Goal: Information Seeking & Learning: Learn about a topic

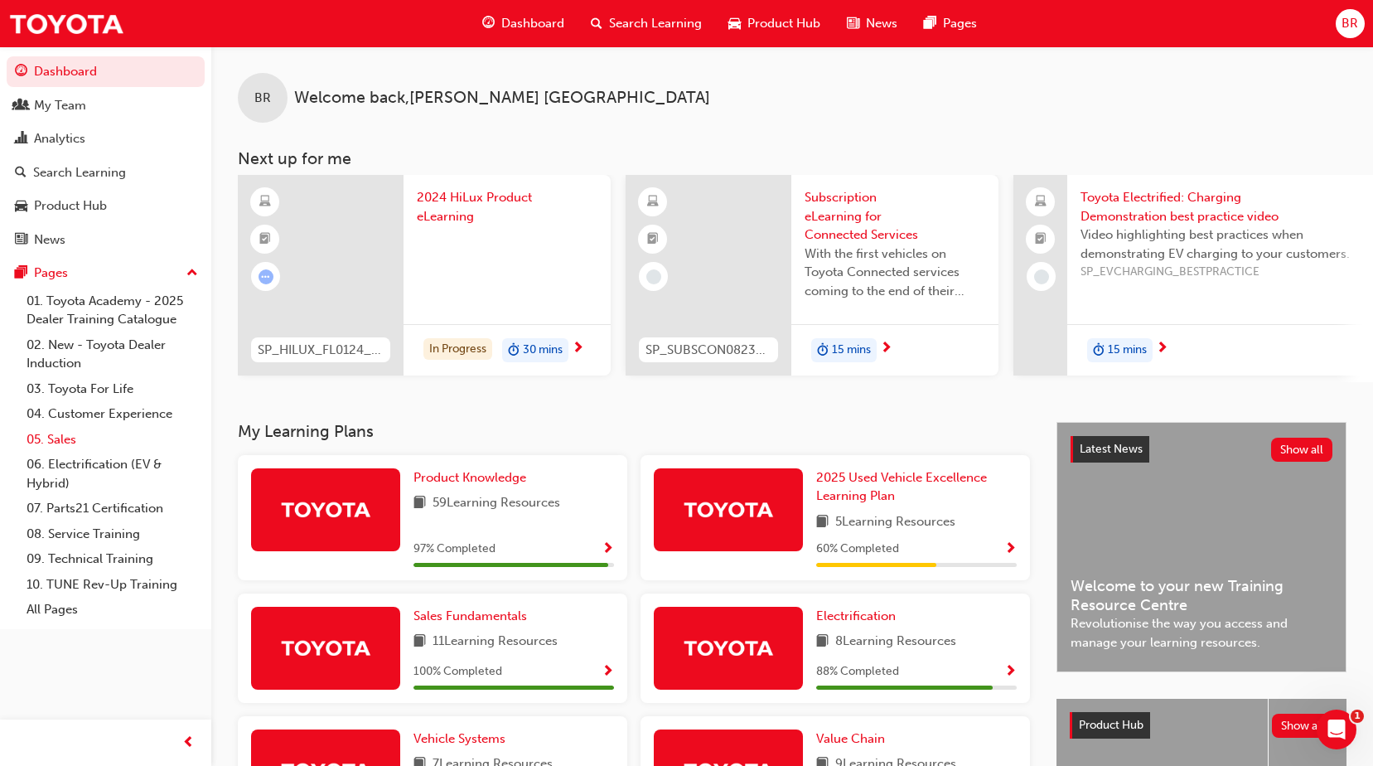
click at [64, 436] on link "05. Sales" at bounding box center [112, 440] width 185 height 26
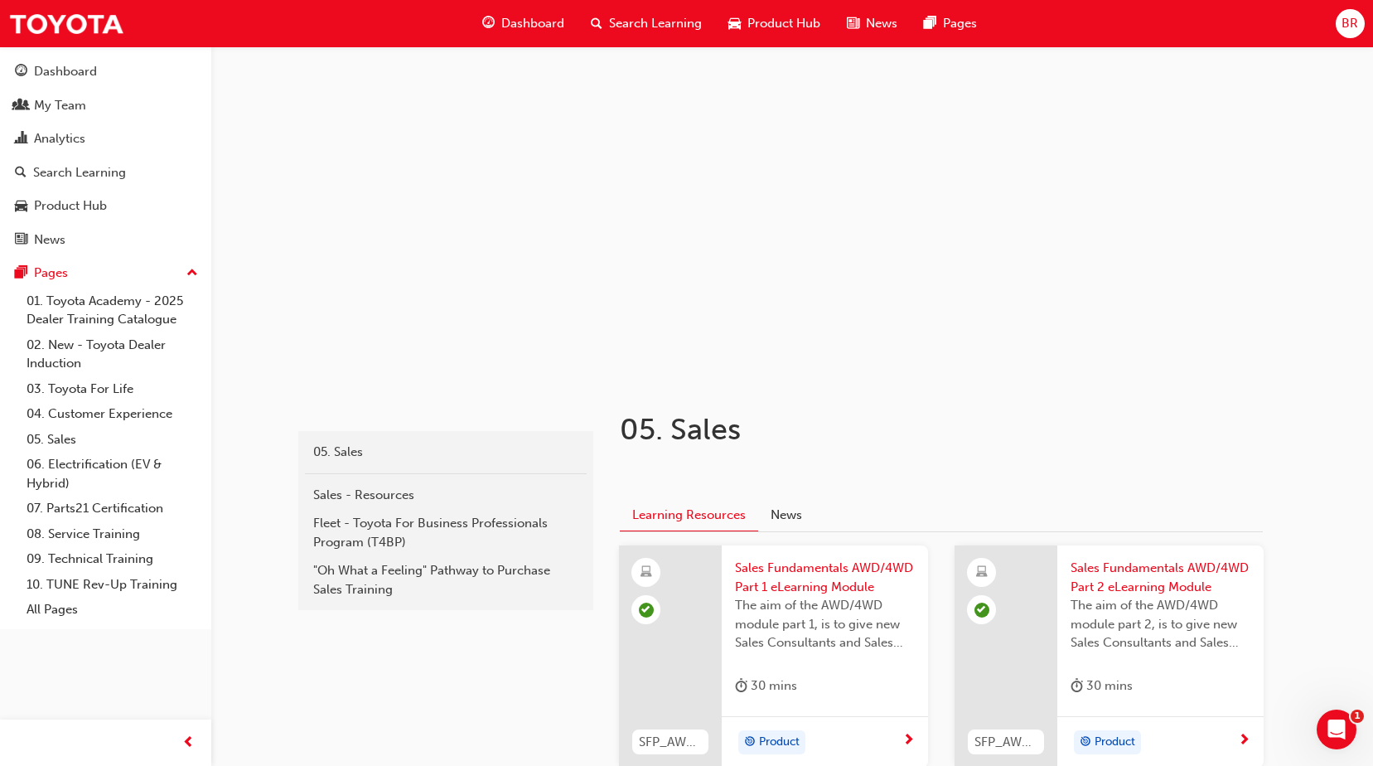
click at [603, 22] on div "Search Learning" at bounding box center [647, 24] width 138 height 34
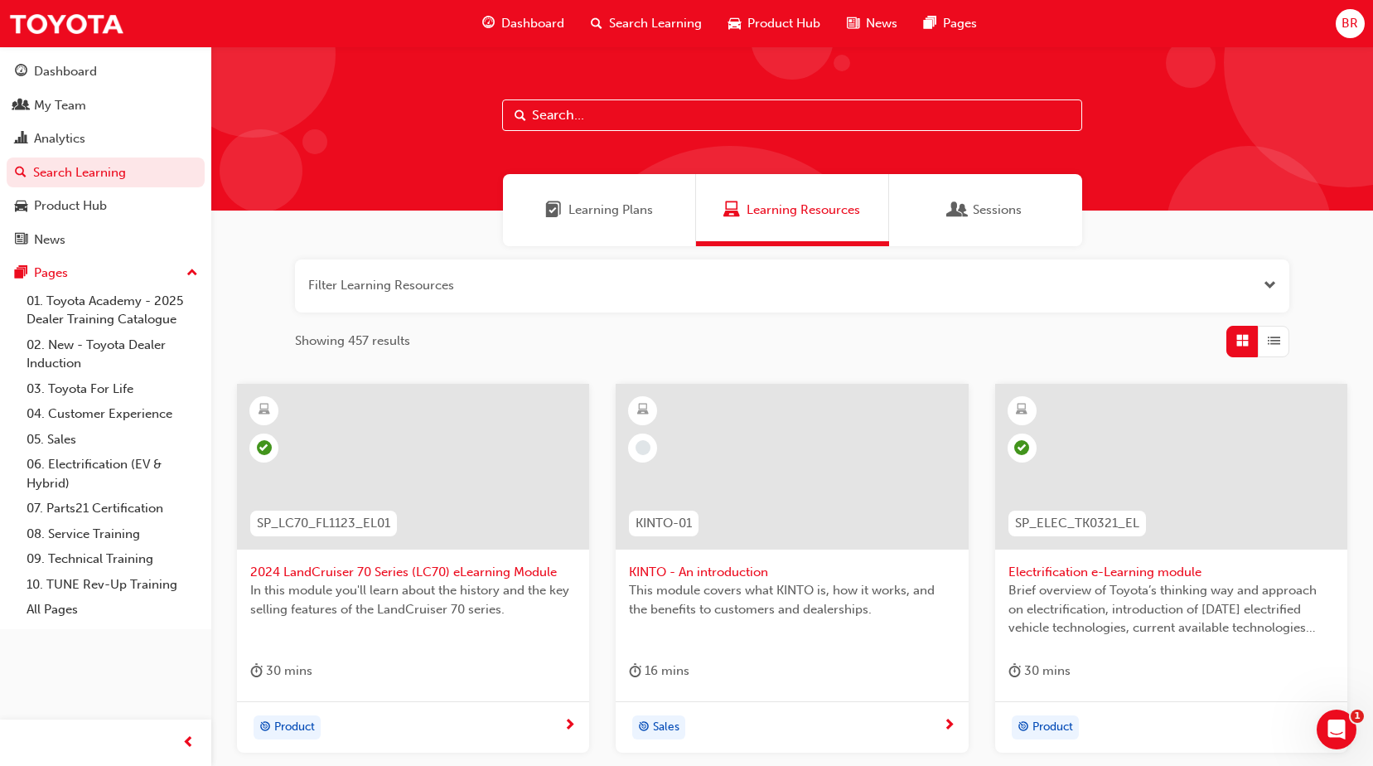
click at [578, 115] on input "text" at bounding box center [792, 114] width 580 height 31
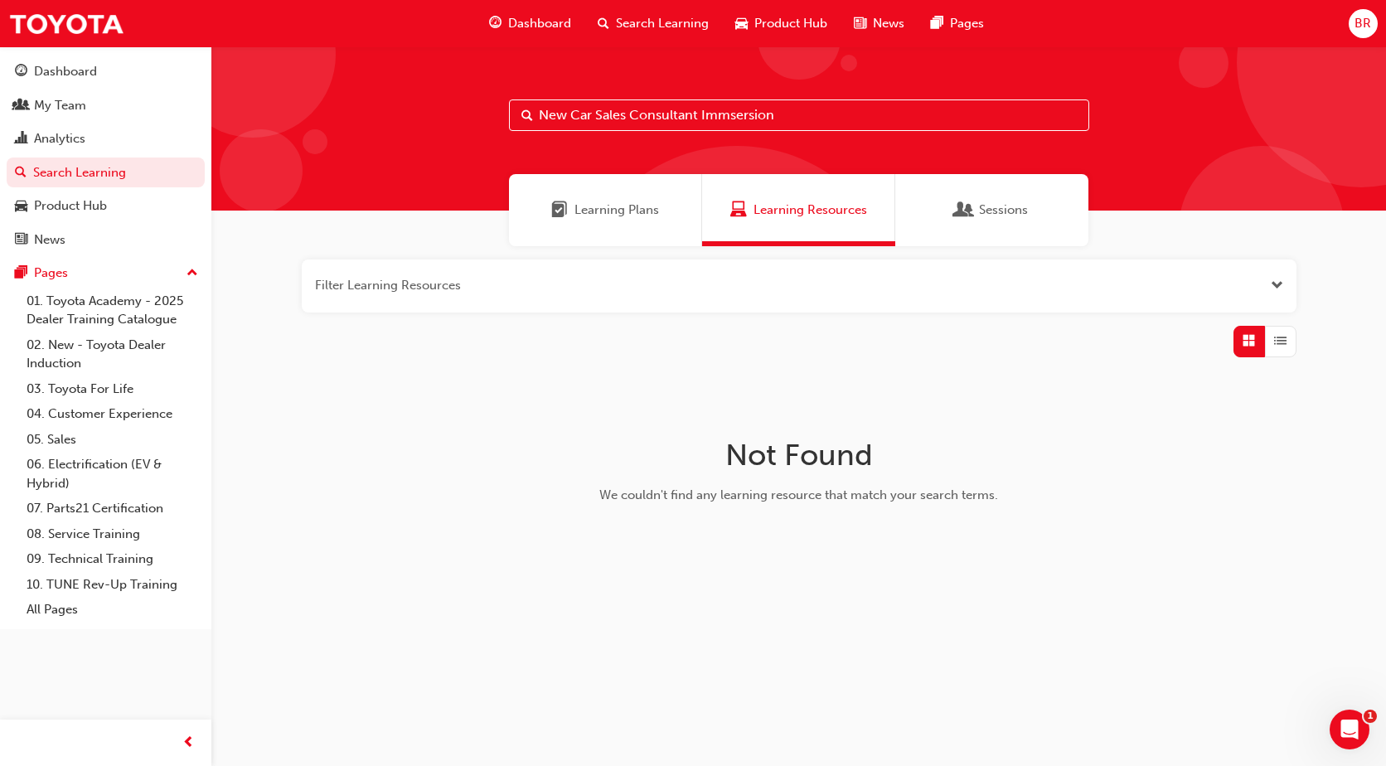
drag, startPoint x: 626, startPoint y: 109, endPoint x: 418, endPoint y: 111, distance: 208.0
click at [418, 111] on div "New Car Sales Consultant Immsersion" at bounding box center [798, 128] width 1174 height 164
type input "Consultant Immsersion"
click at [583, 209] on span "Learning Plans" at bounding box center [616, 210] width 85 height 19
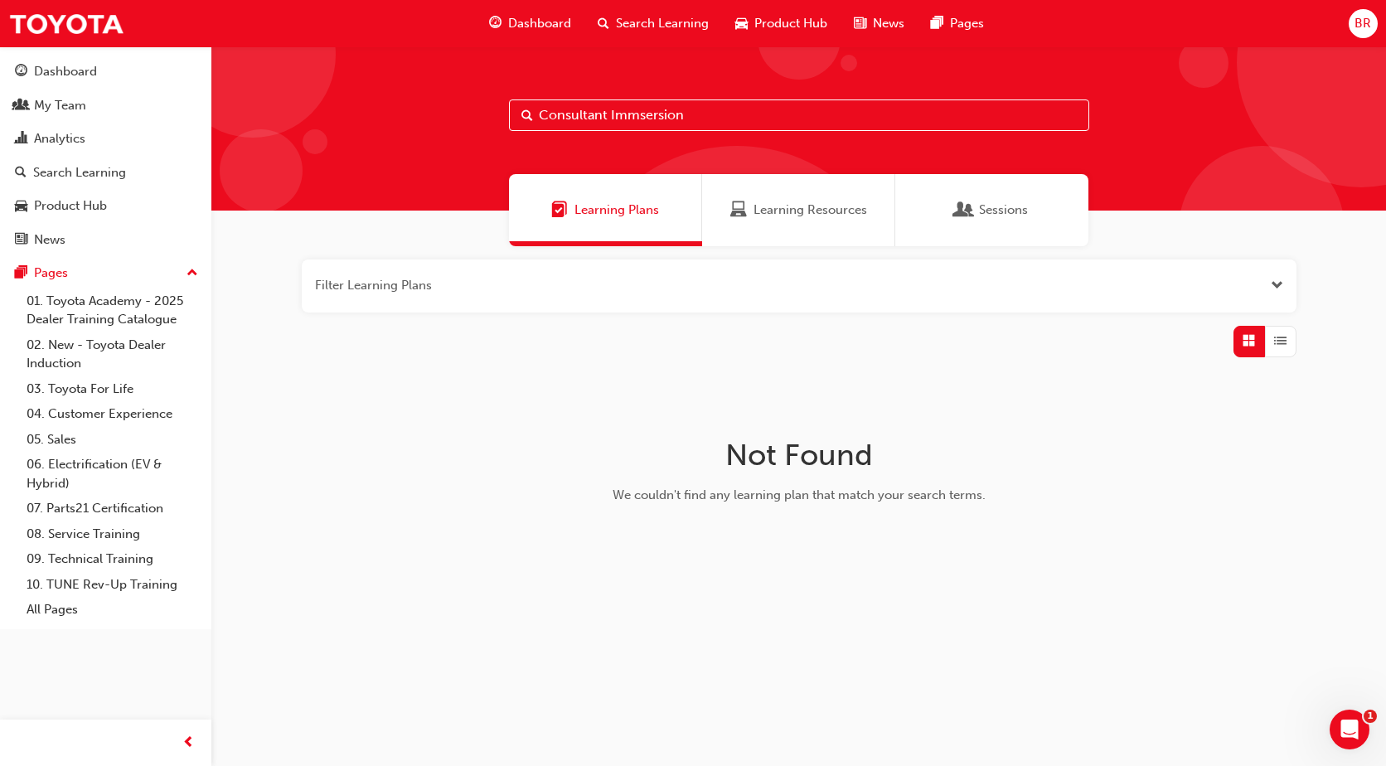
click at [998, 207] on span "Sessions" at bounding box center [1003, 210] width 49 height 19
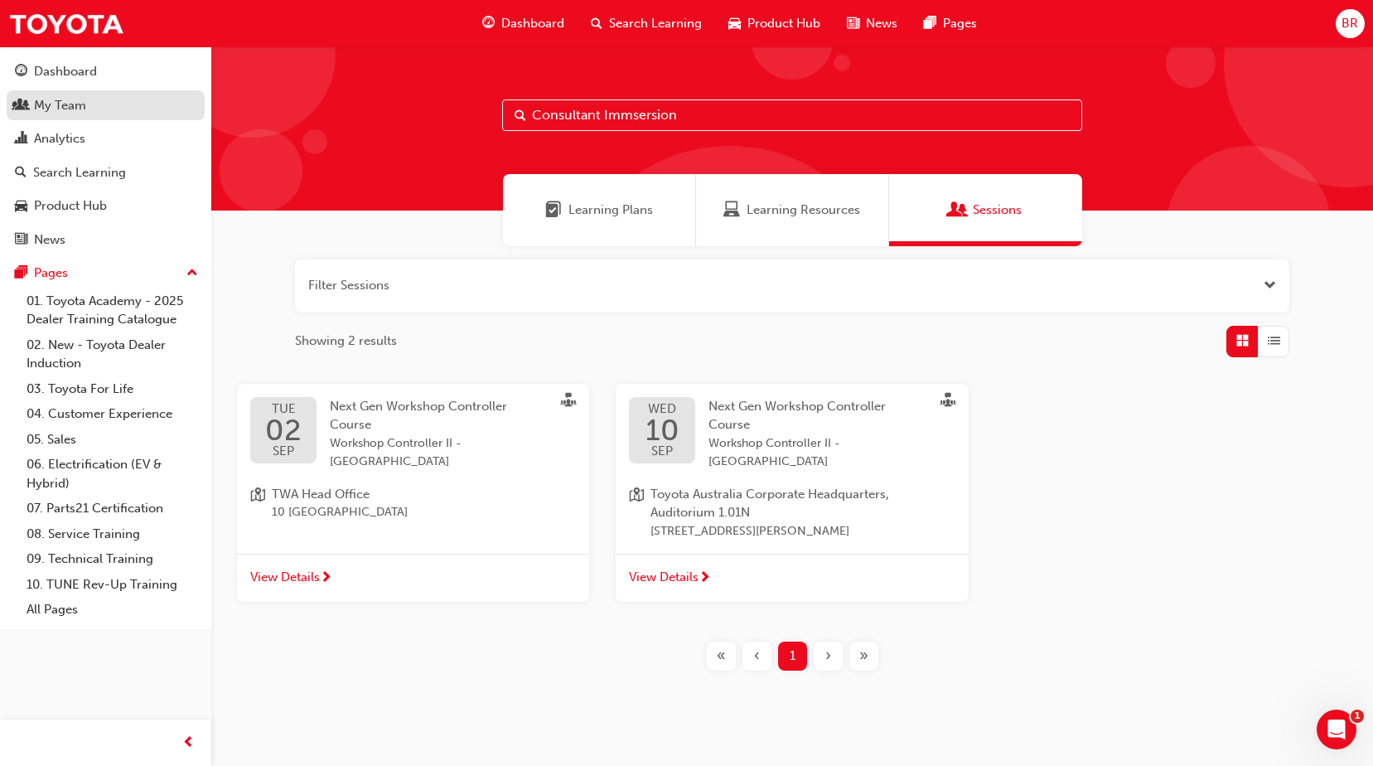
click at [61, 106] on div "My Team" at bounding box center [60, 105] width 52 height 19
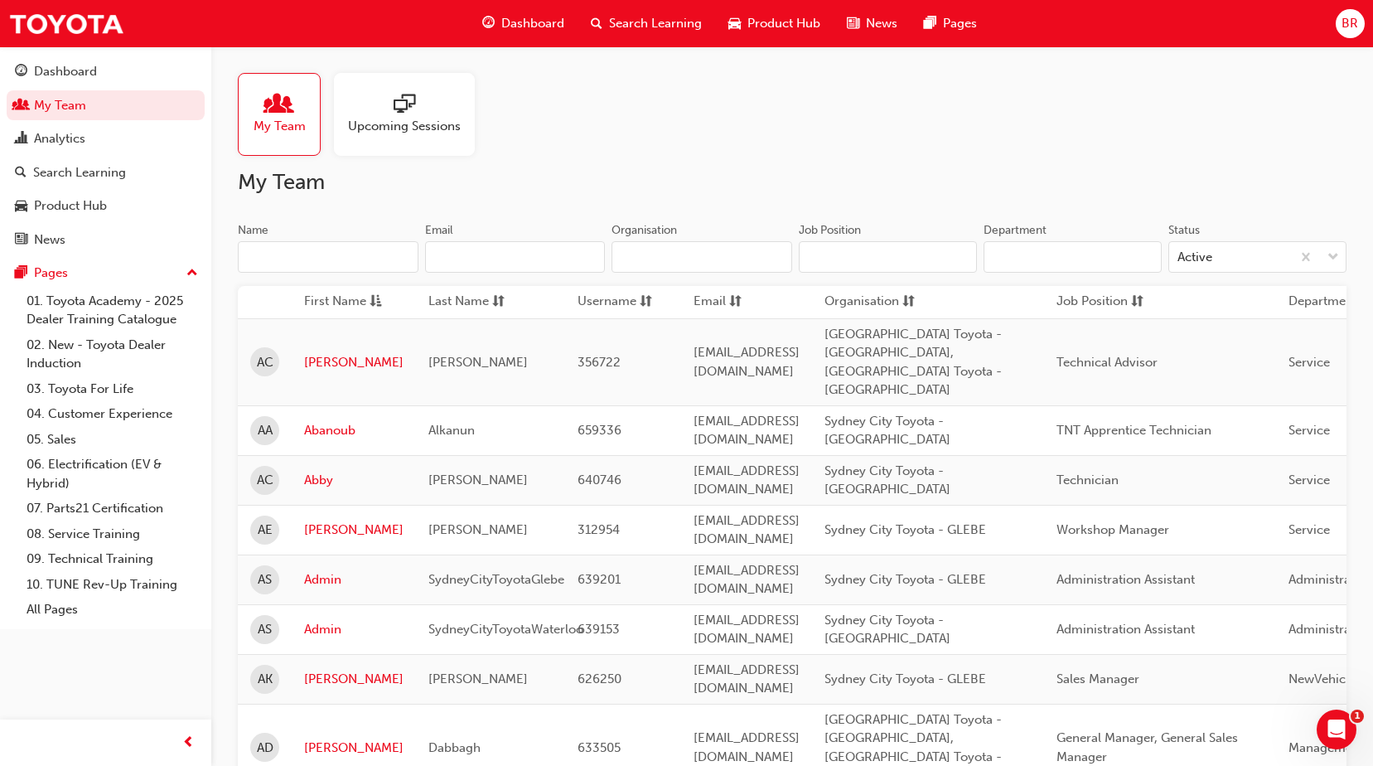
click at [328, 255] on input "Name" at bounding box center [328, 256] width 181 height 31
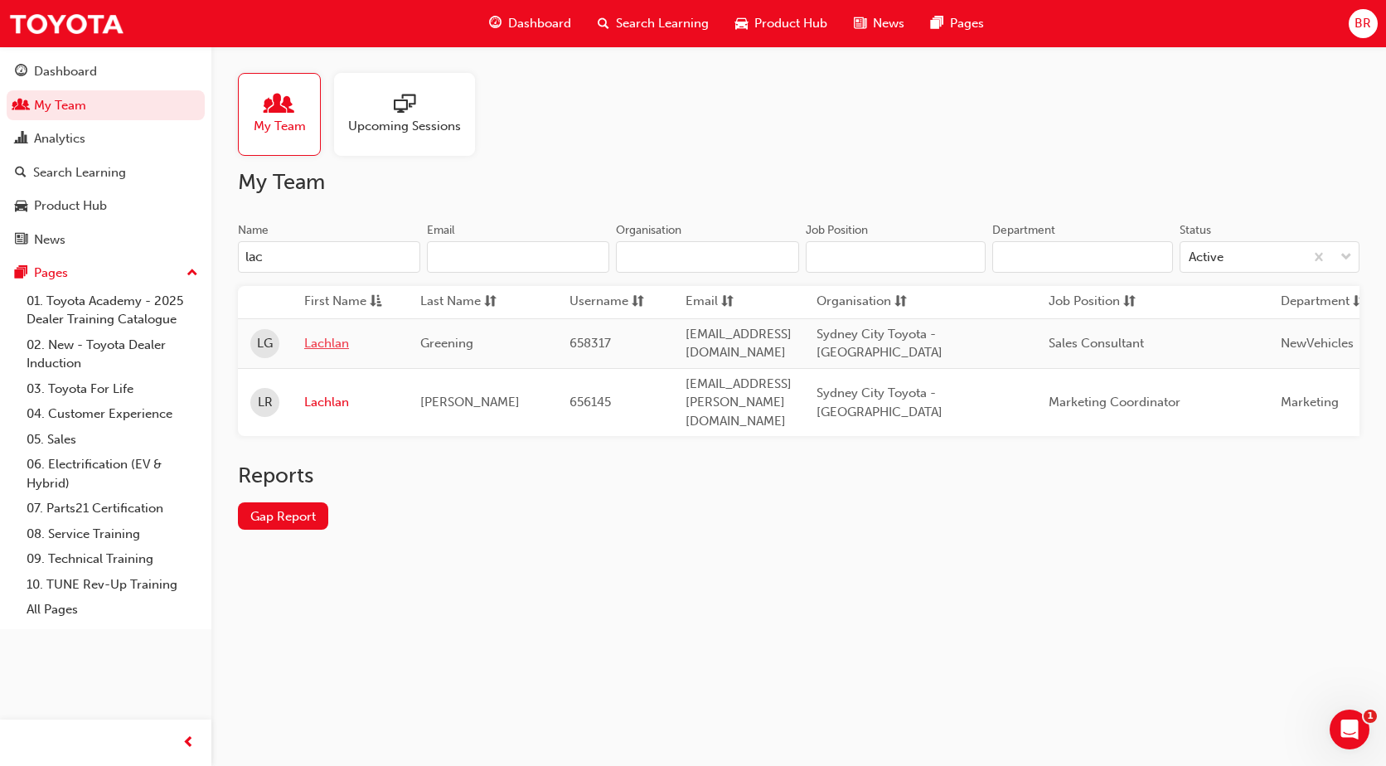
type input "lac"
click at [334, 338] on link "Lachlan" at bounding box center [349, 343] width 91 height 19
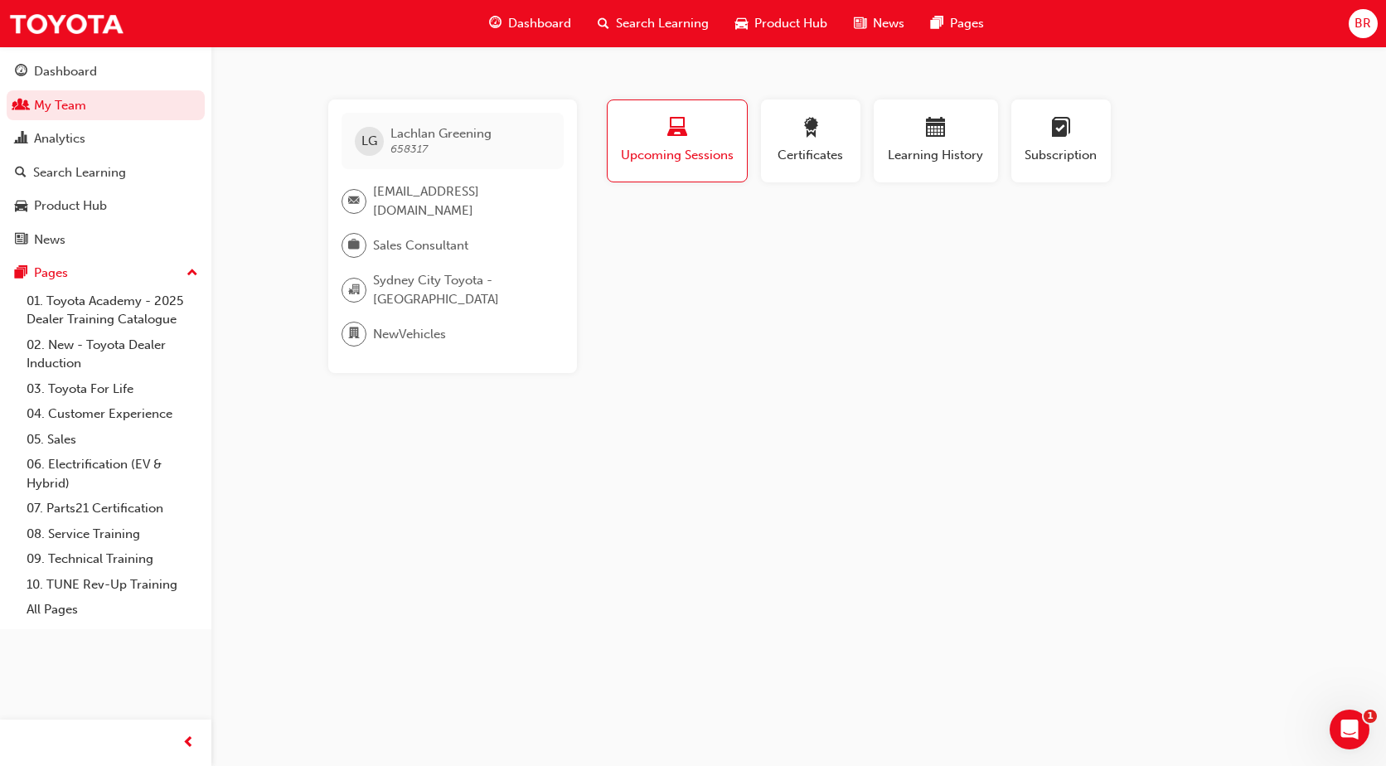
click at [682, 143] on div "Upcoming Sessions" at bounding box center [677, 141] width 114 height 47
click at [809, 140] on span "award-icon" at bounding box center [811, 129] width 20 height 22
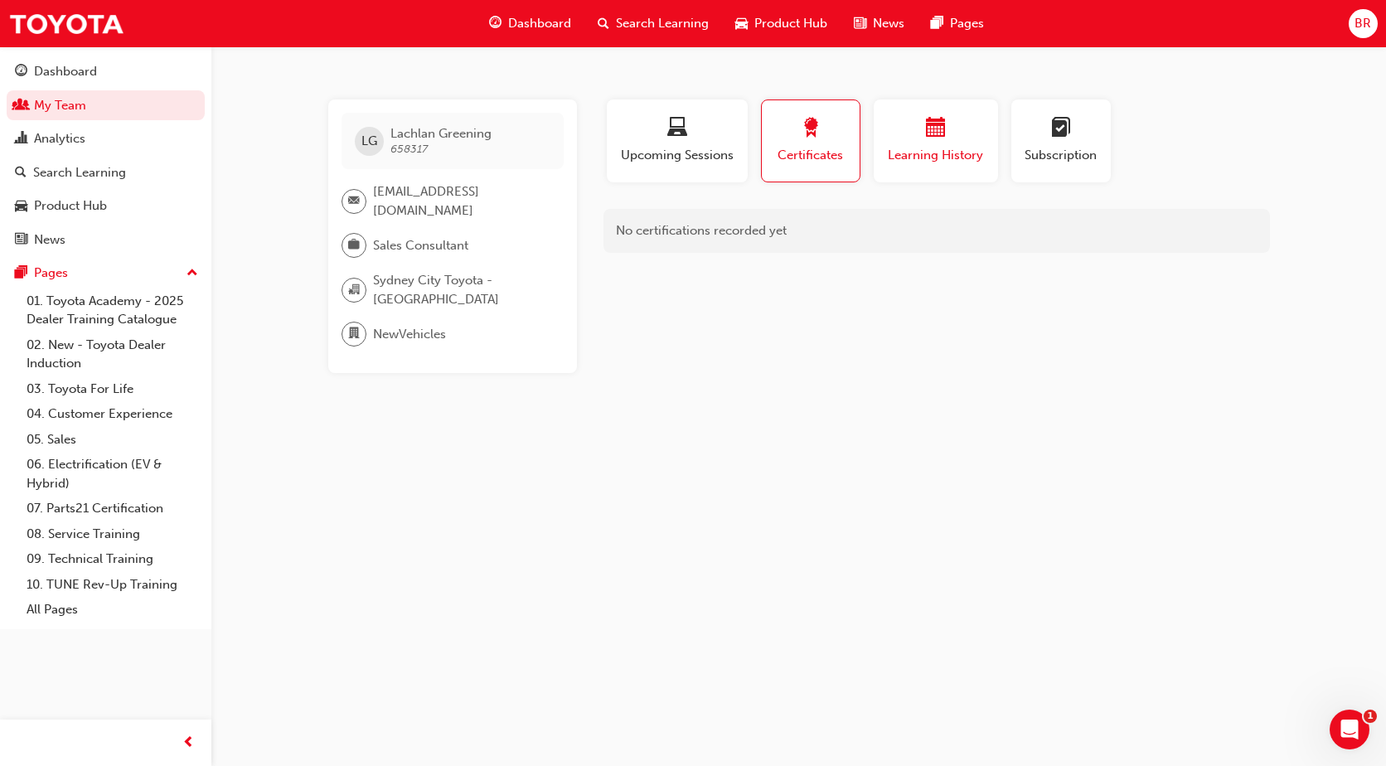
click at [950, 140] on div "button" at bounding box center [935, 131] width 99 height 26
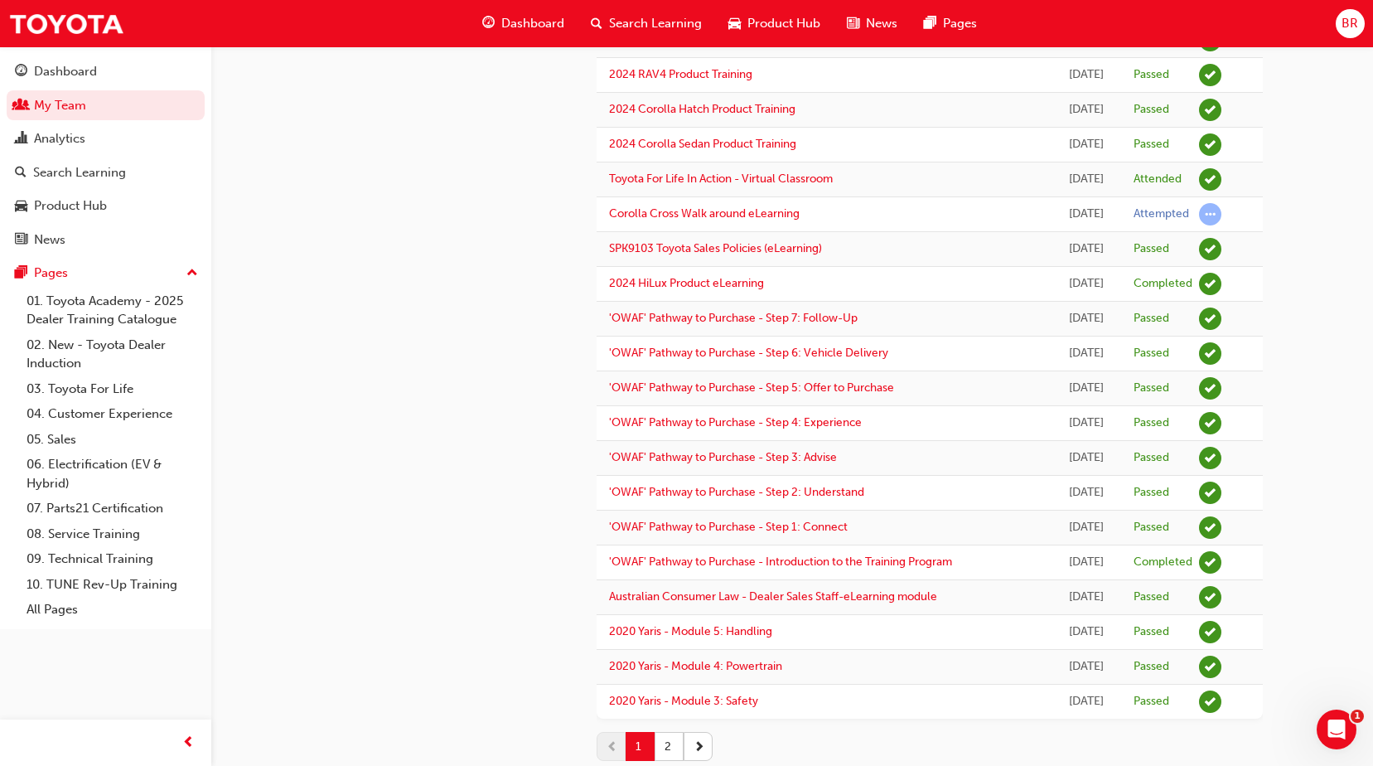
scroll to position [1280, 0]
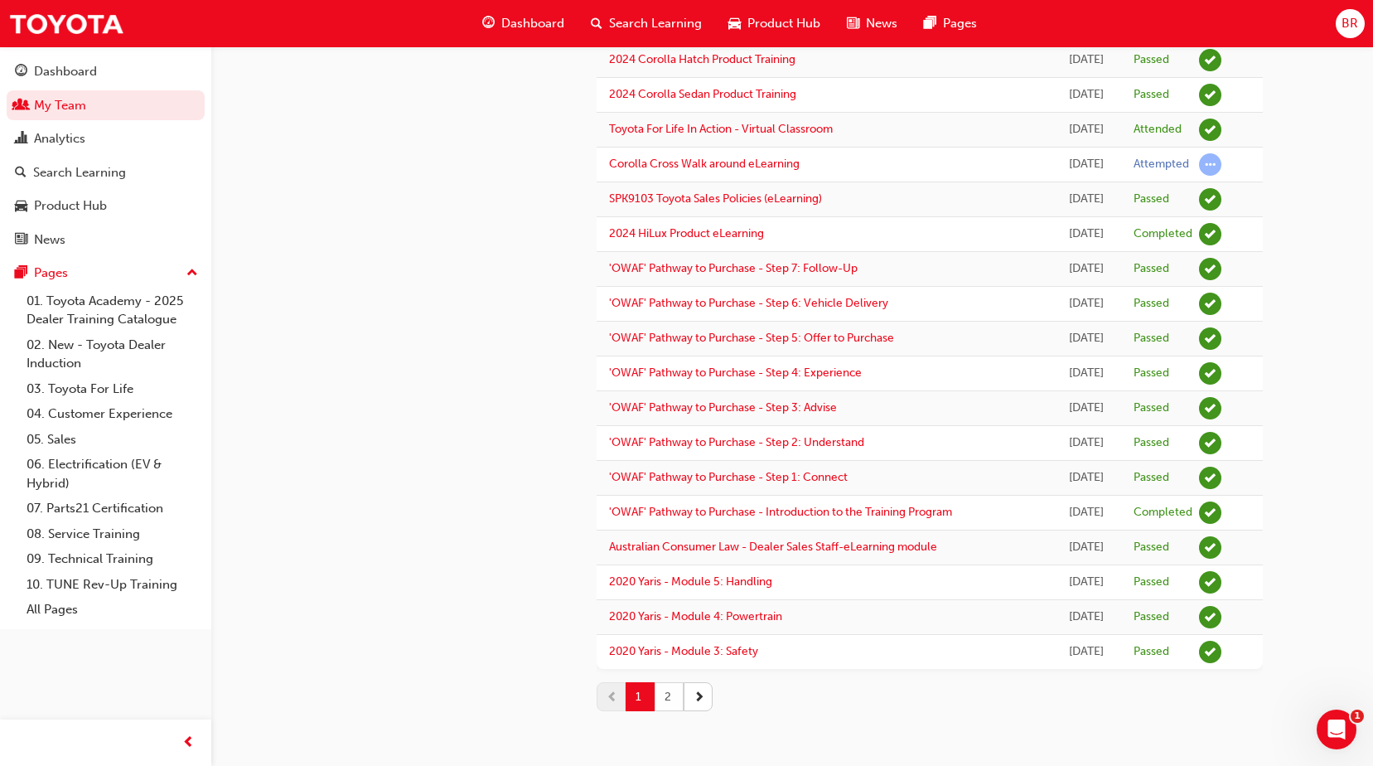
click at [668, 694] on button "2" at bounding box center [669, 696] width 29 height 29
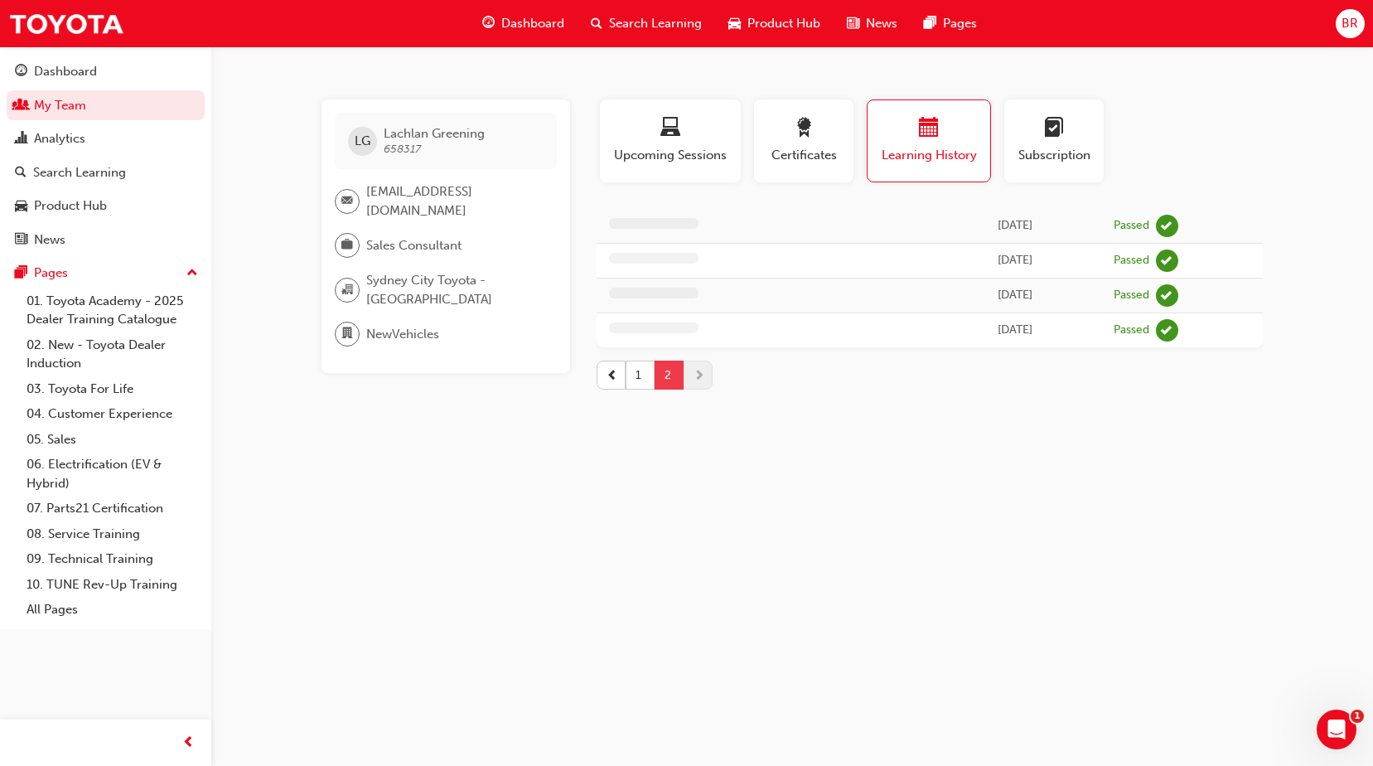
scroll to position [0, 0]
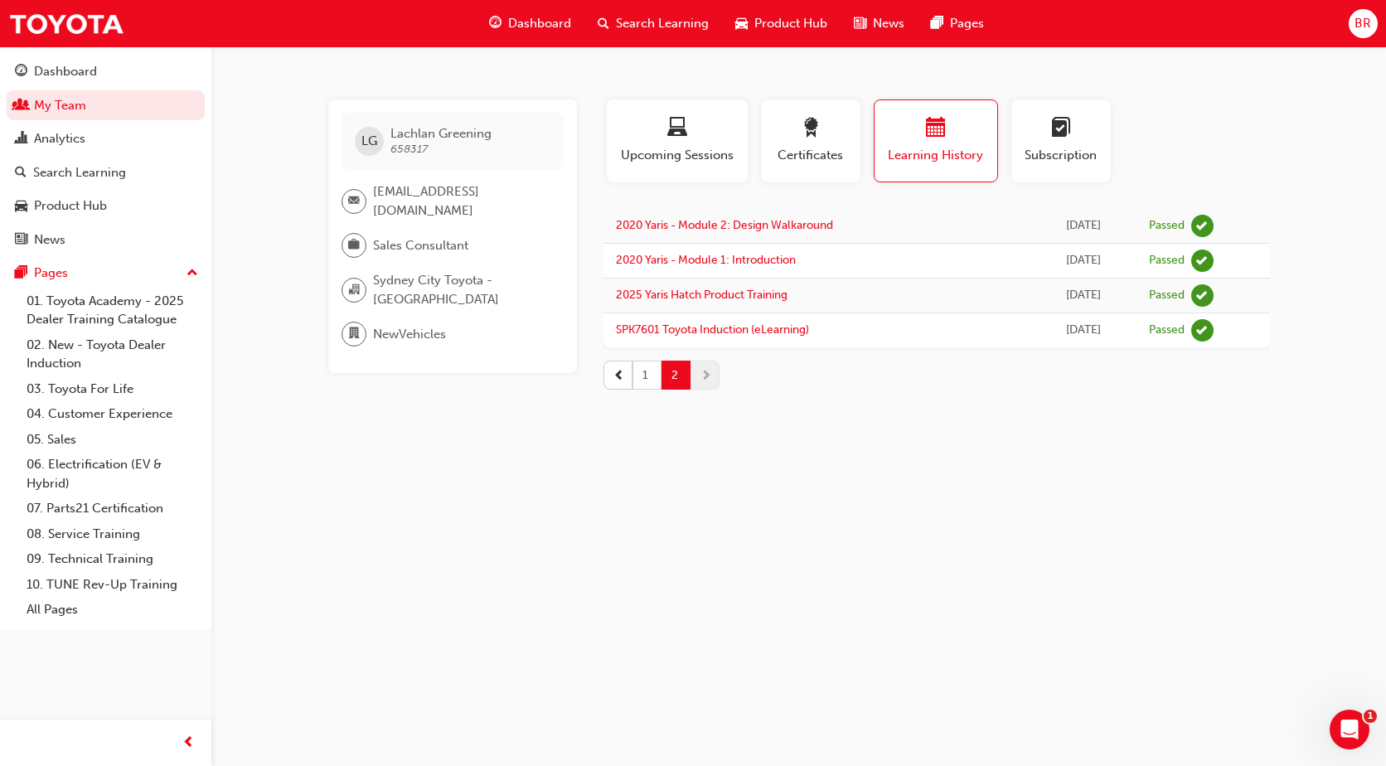
click at [646, 373] on button "1" at bounding box center [646, 375] width 29 height 29
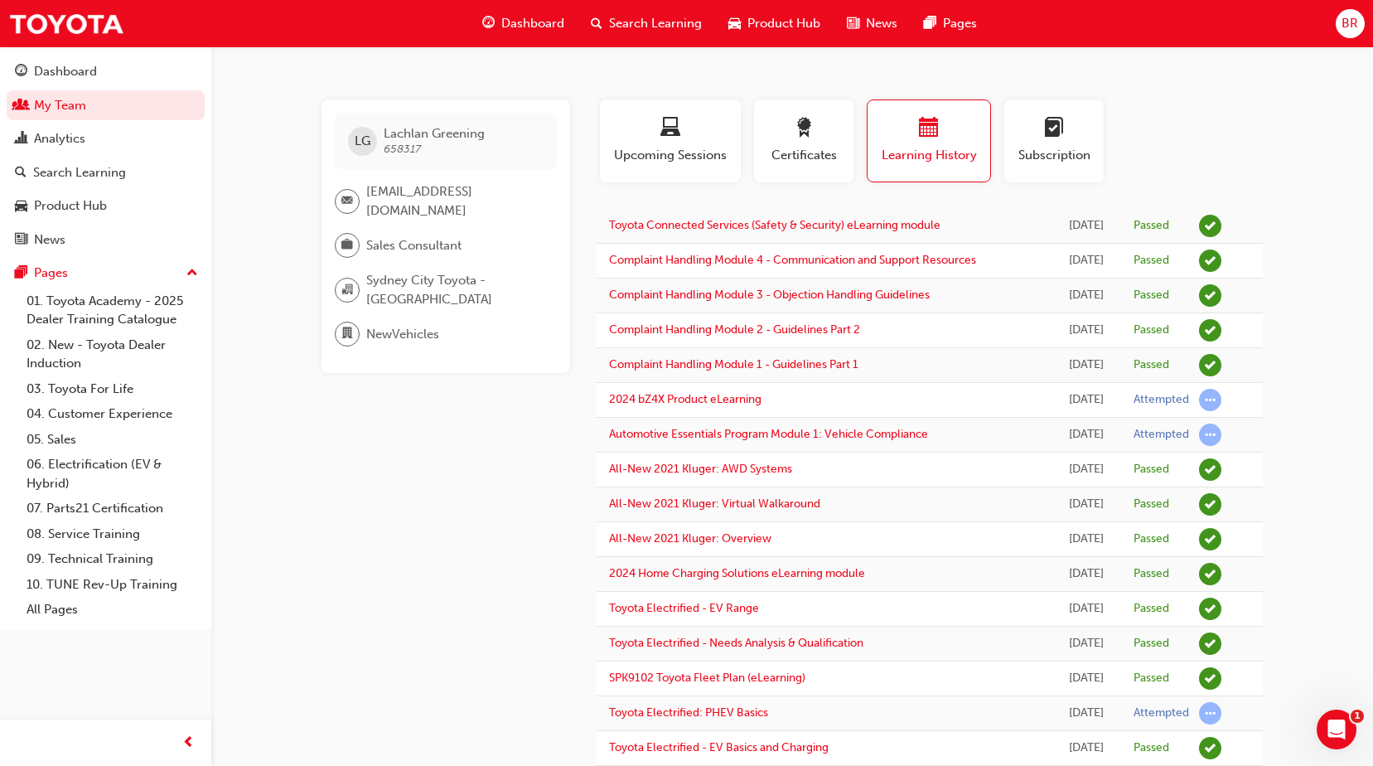
click at [533, 18] on span "Dashboard" at bounding box center [532, 23] width 63 height 19
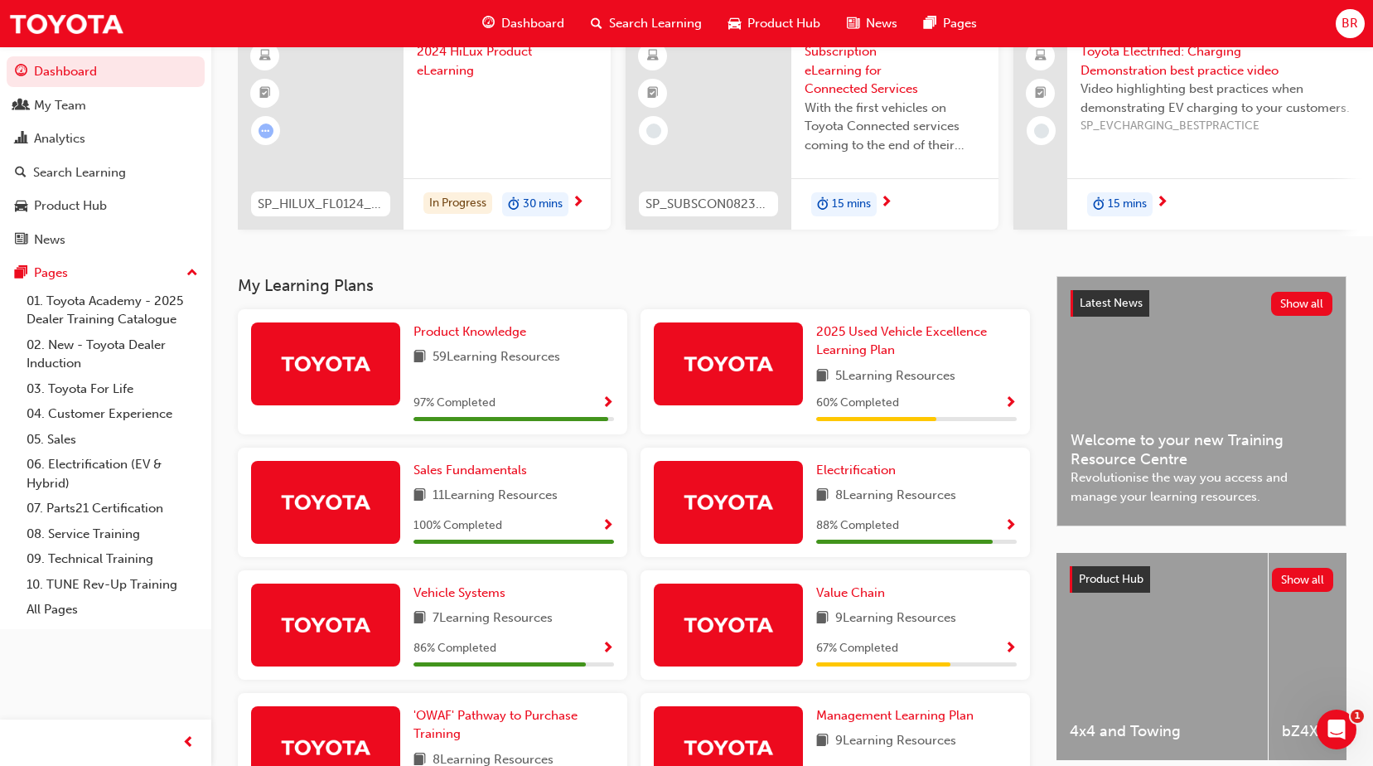
scroll to position [332, 0]
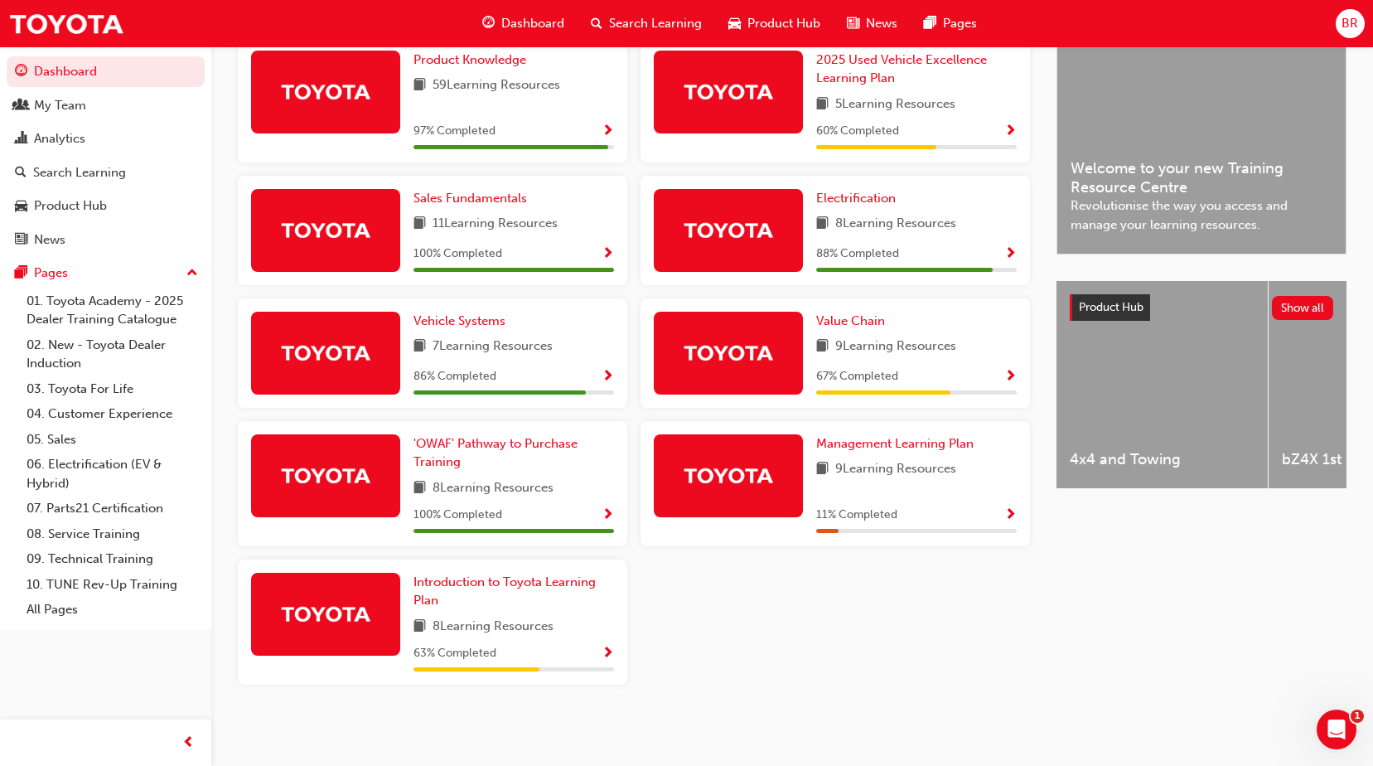
drag, startPoint x: 584, startPoint y: 159, endPoint x: 616, endPoint y: 218, distance: 66.7
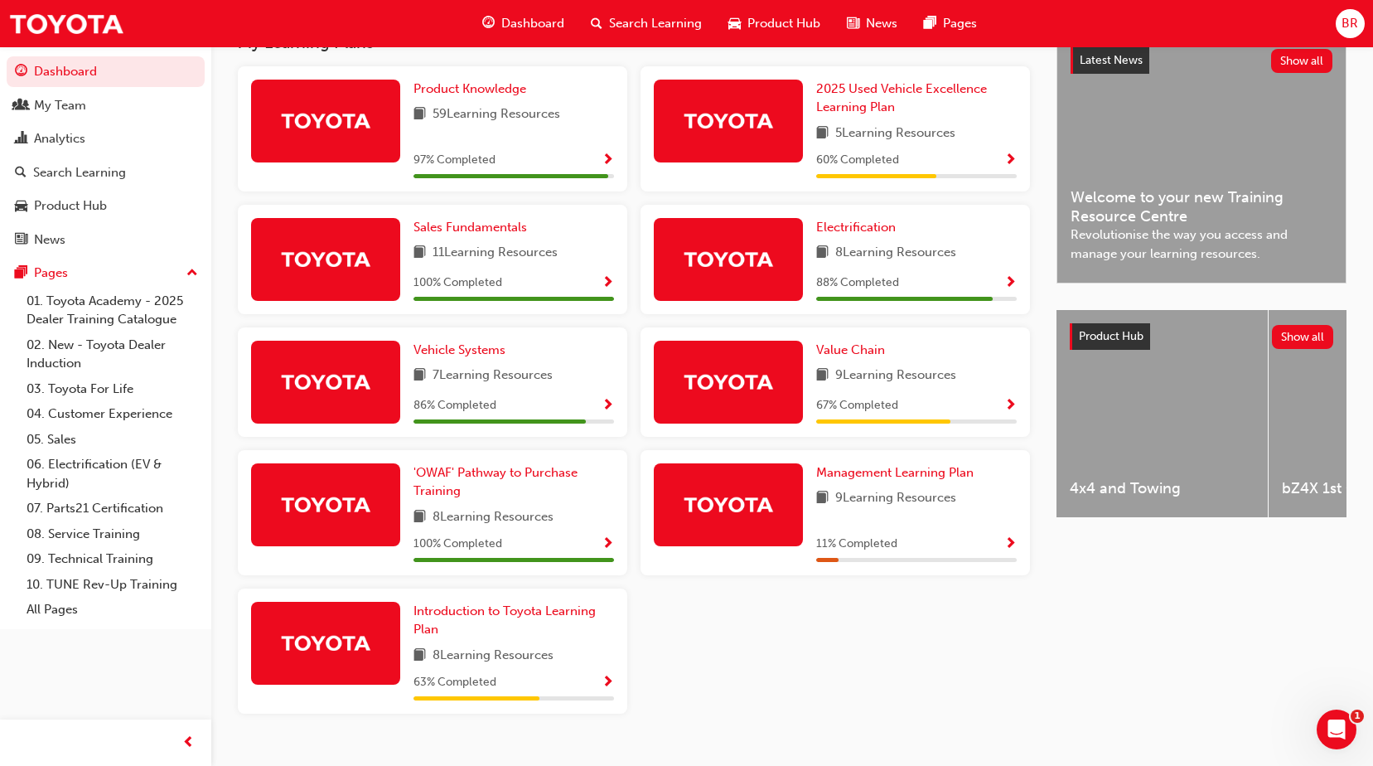
scroll to position [424, 0]
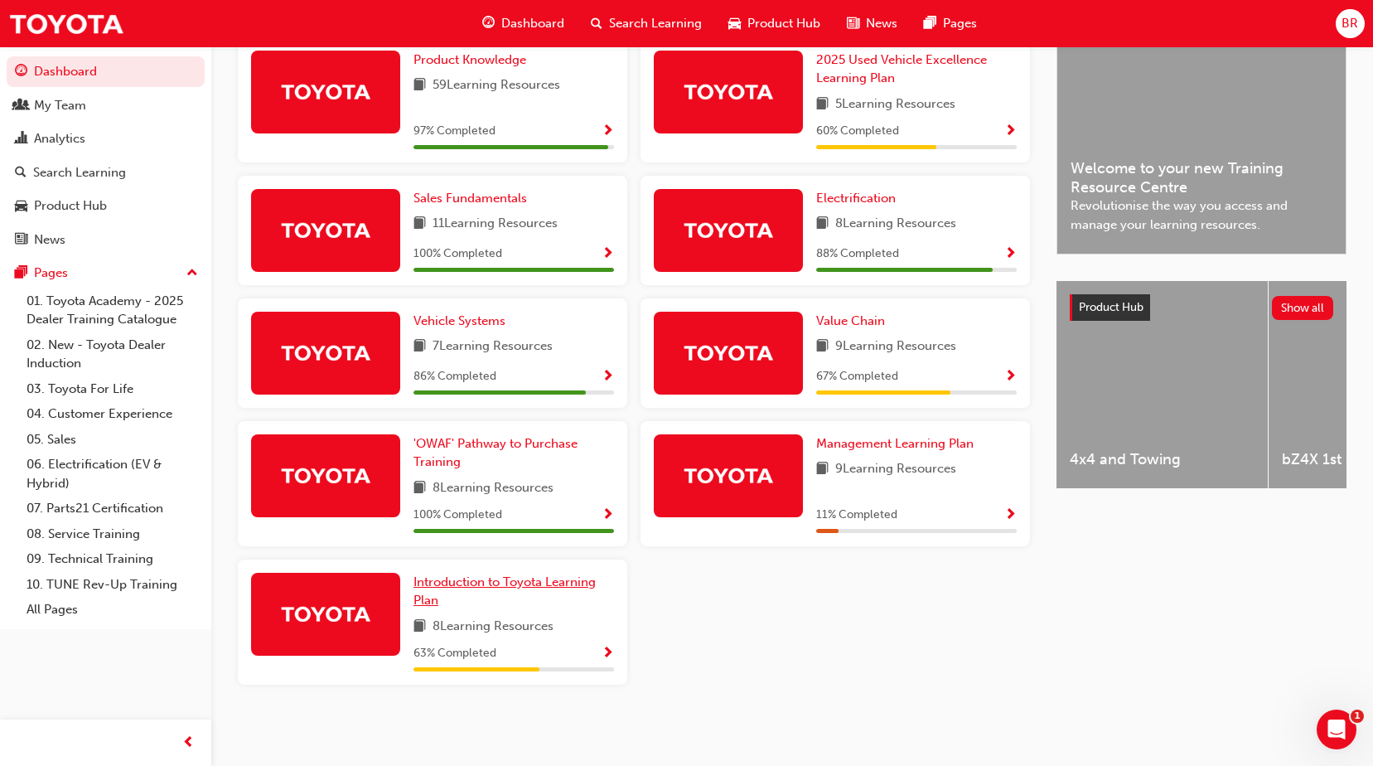
click at [574, 582] on span "Introduction to Toyota Learning Plan" at bounding box center [505, 591] width 182 height 34
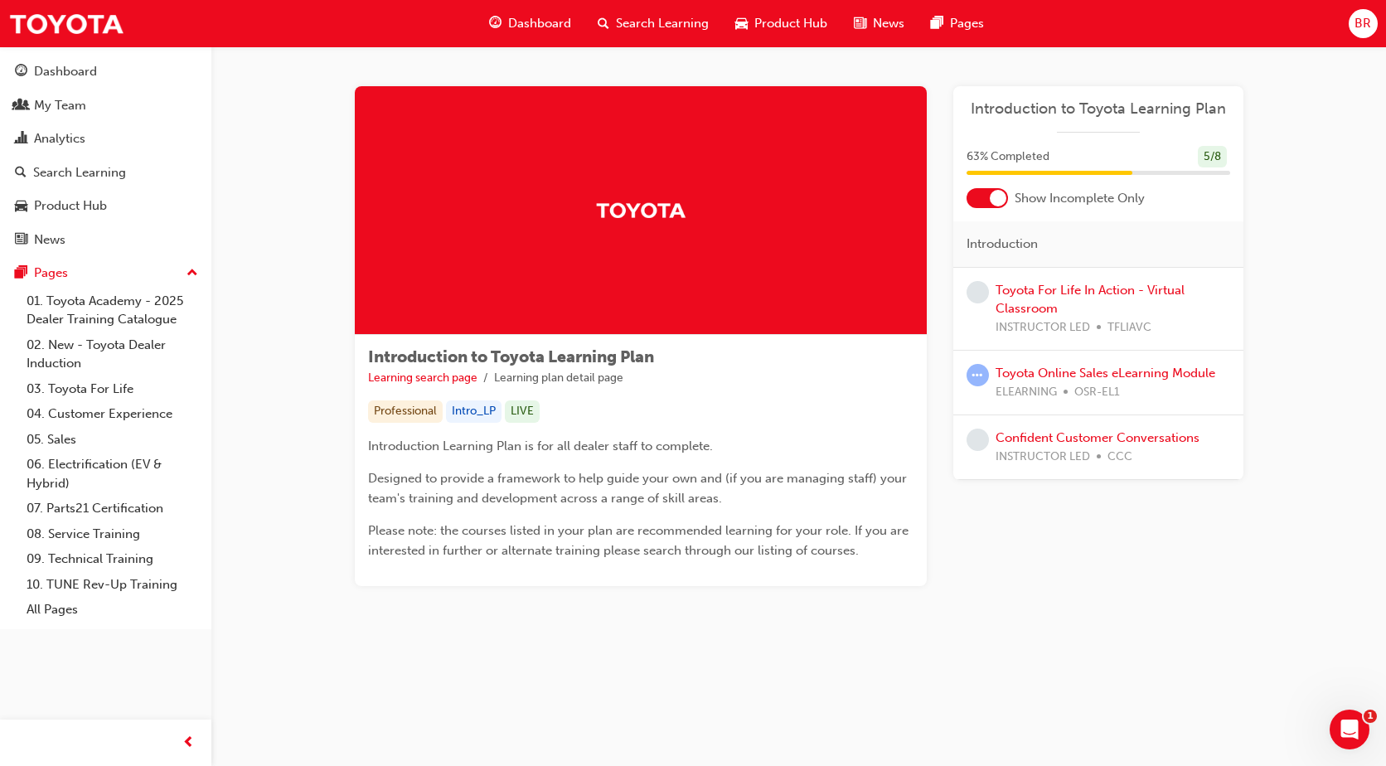
click at [995, 195] on div at bounding box center [998, 198] width 17 height 17
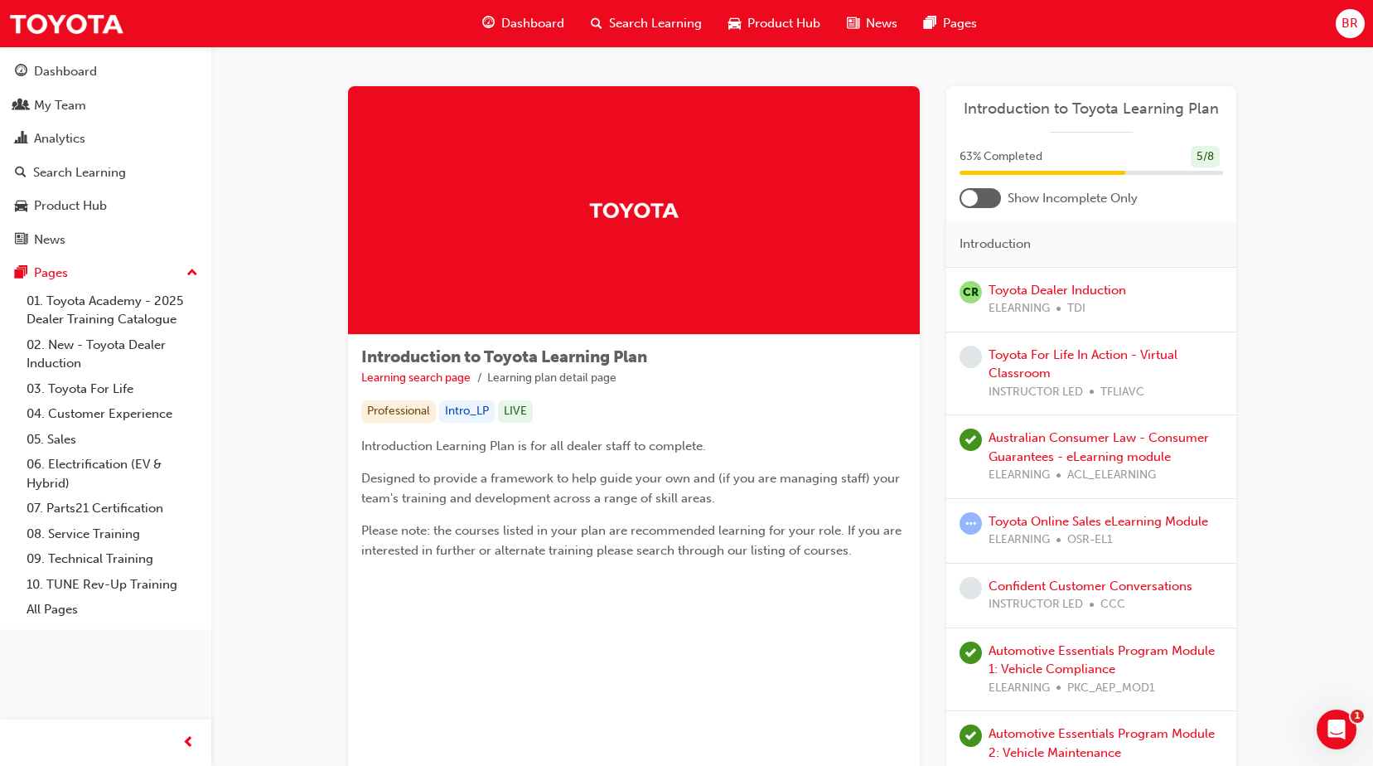
scroll to position [166, 0]
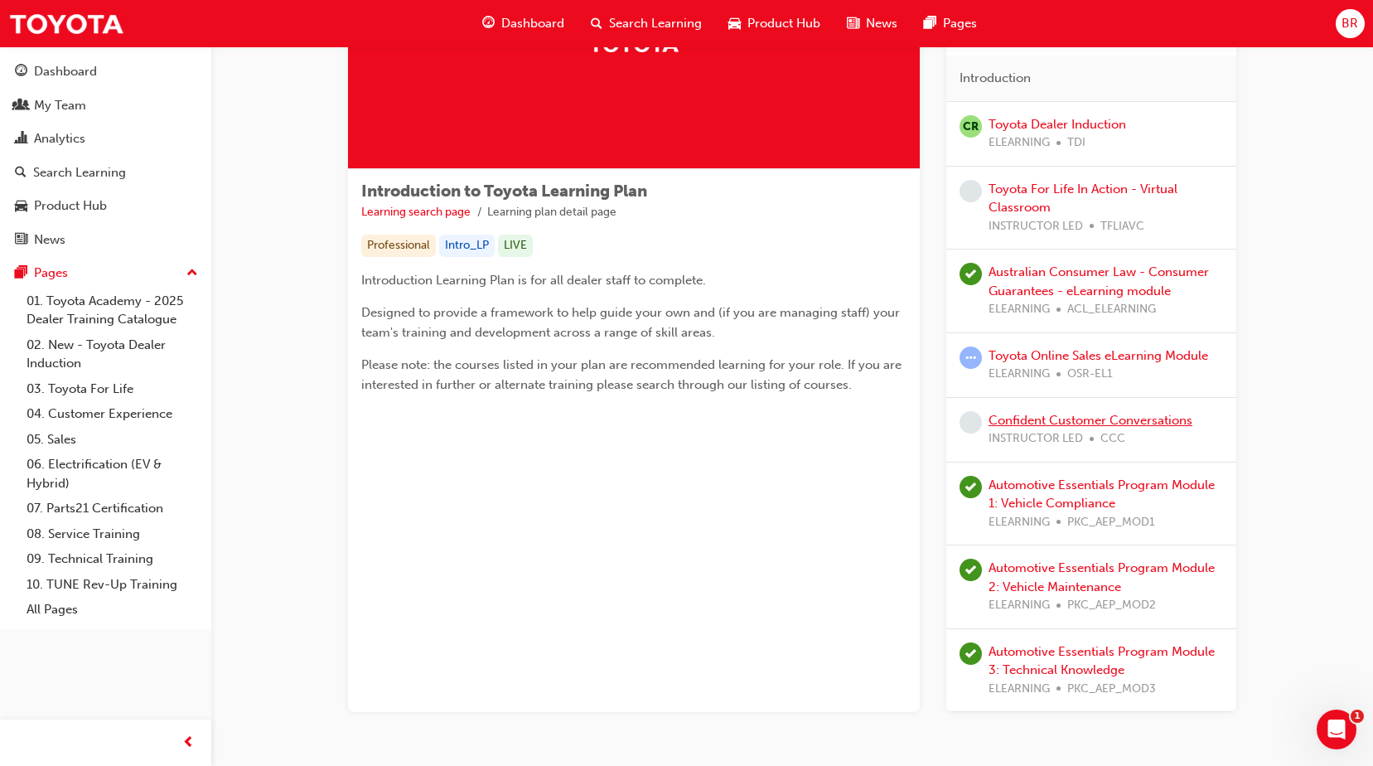
click at [1115, 416] on link "Confident Customer Conversations" at bounding box center [1091, 420] width 204 height 15
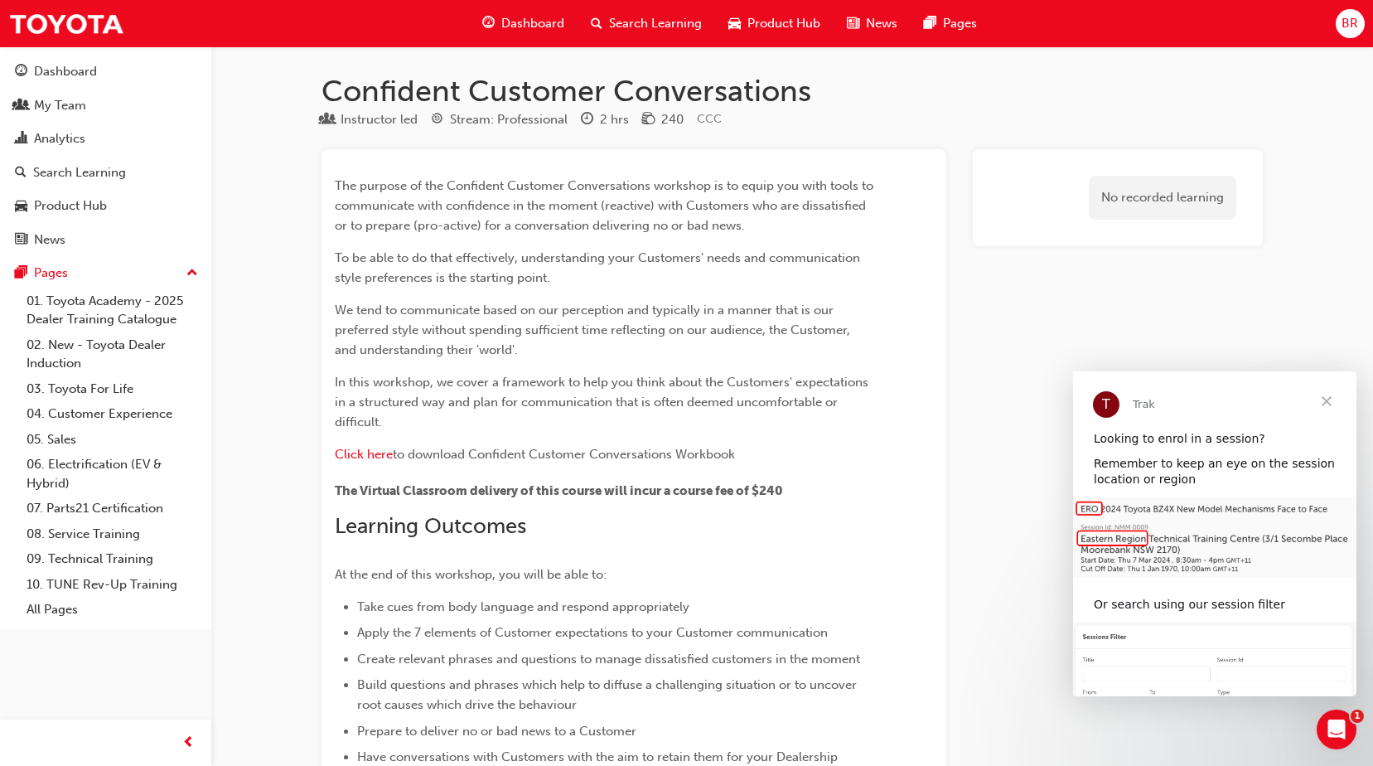
click at [1328, 400] on span "Close" at bounding box center [1327, 401] width 60 height 60
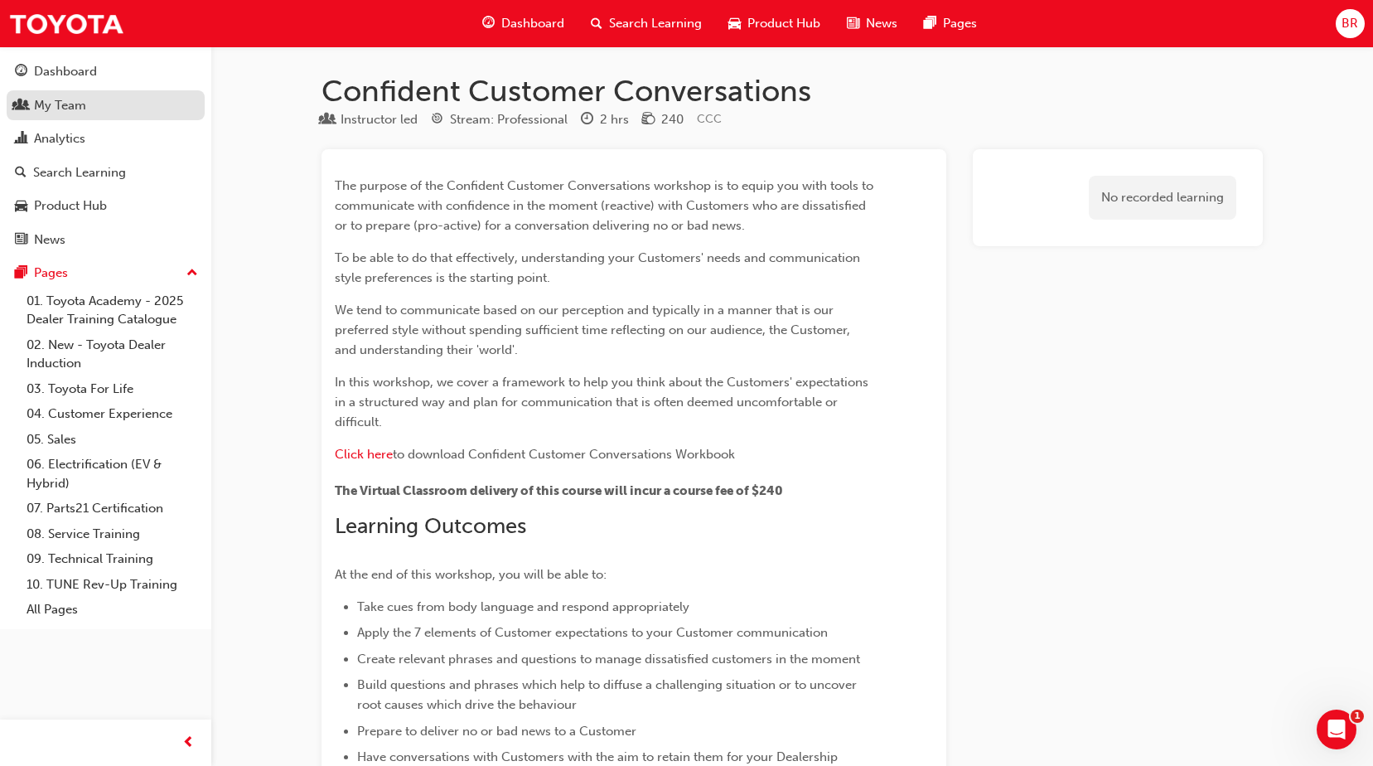
click at [65, 104] on div "My Team" at bounding box center [60, 105] width 52 height 19
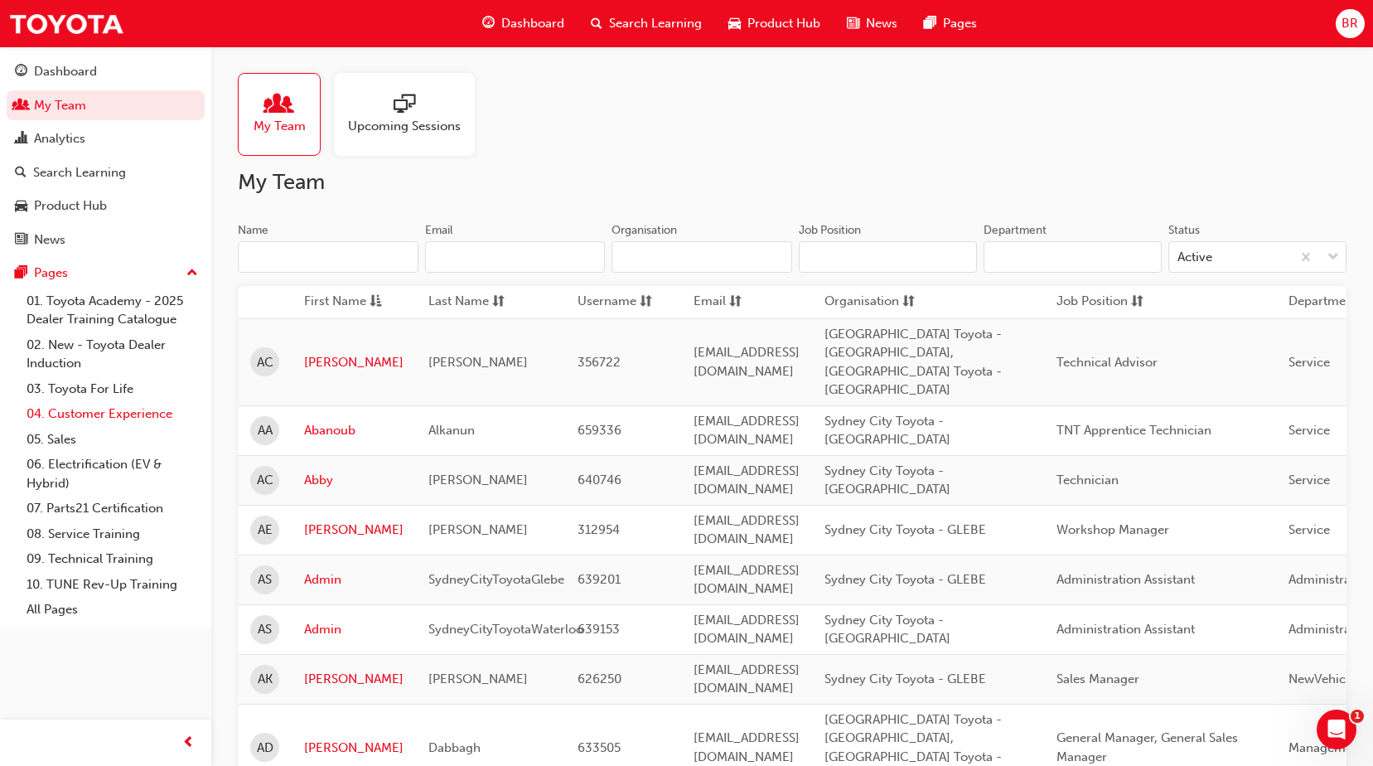
click at [90, 418] on link "04. Customer Experience" at bounding box center [112, 414] width 185 height 26
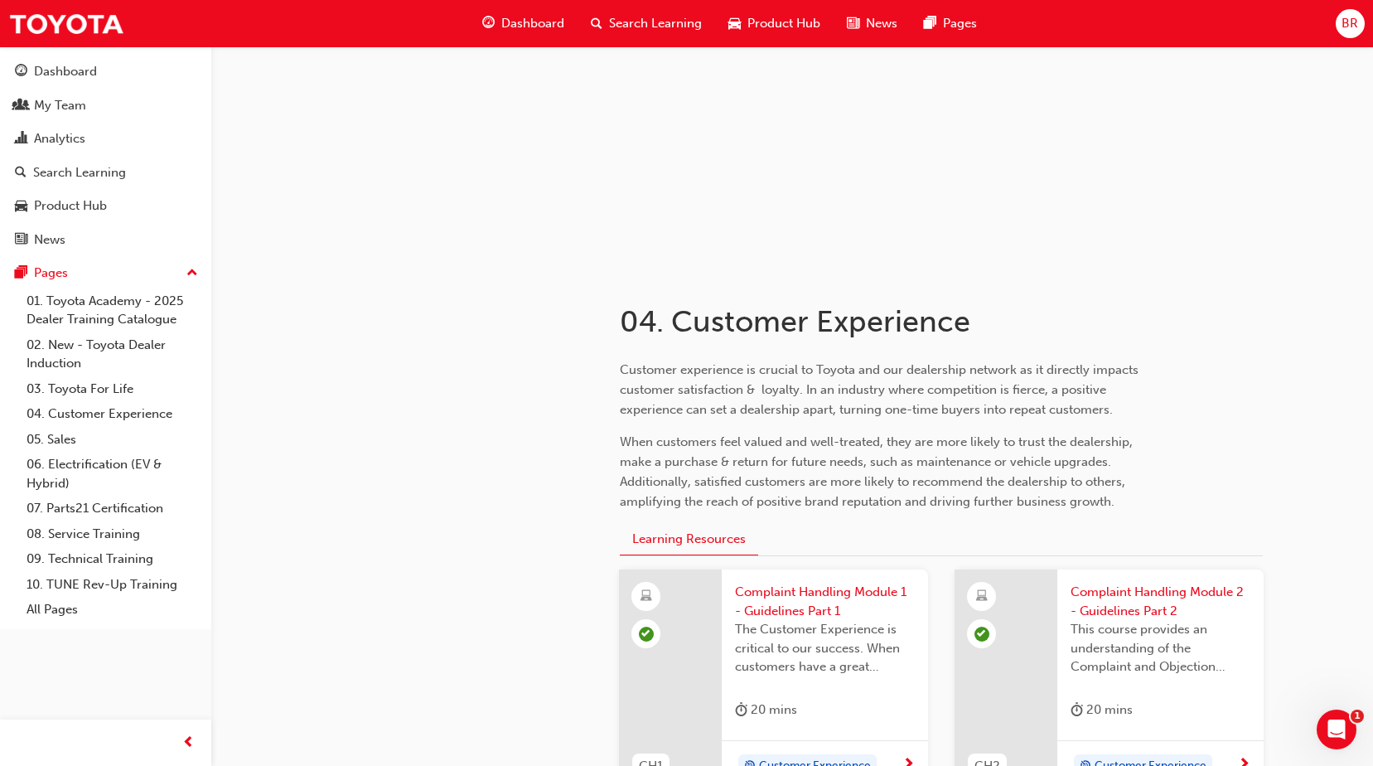
scroll to position [116, 0]
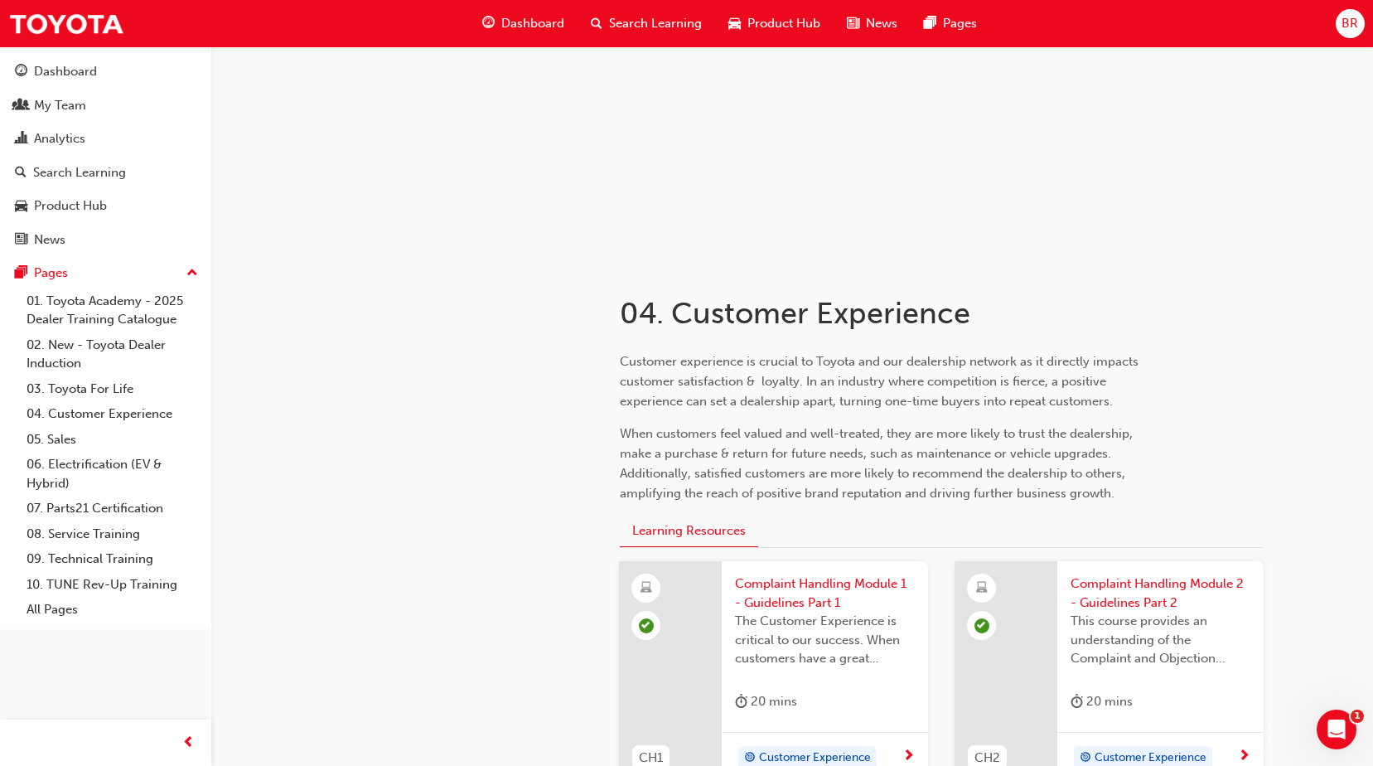
drag, startPoint x: 559, startPoint y: 500, endPoint x: 420, endPoint y: 553, distance: 149.0
